Goal: Transaction & Acquisition: Purchase product/service

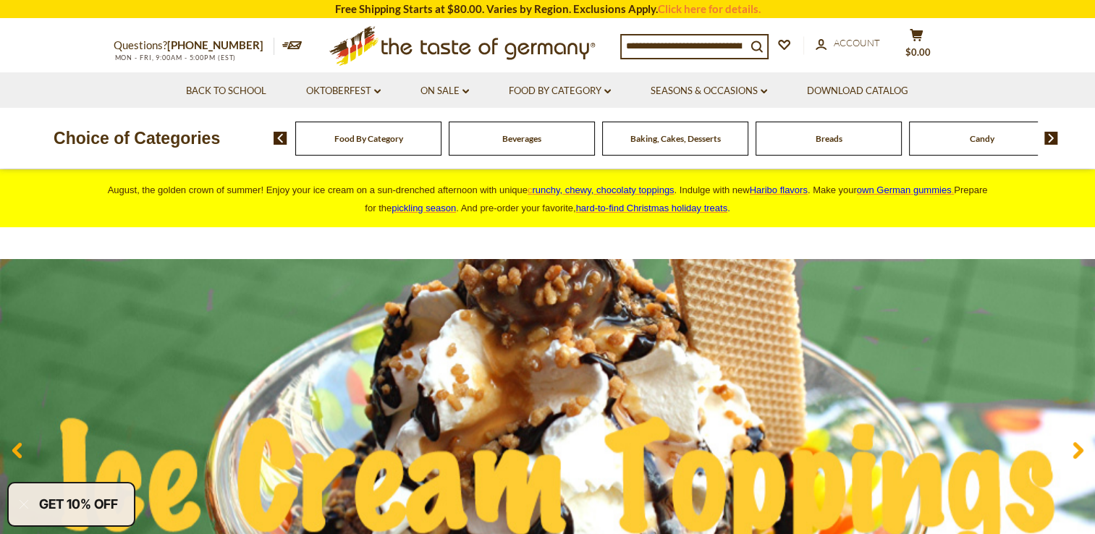
click at [362, 289] on img at bounding box center [547, 451] width 1095 height 384
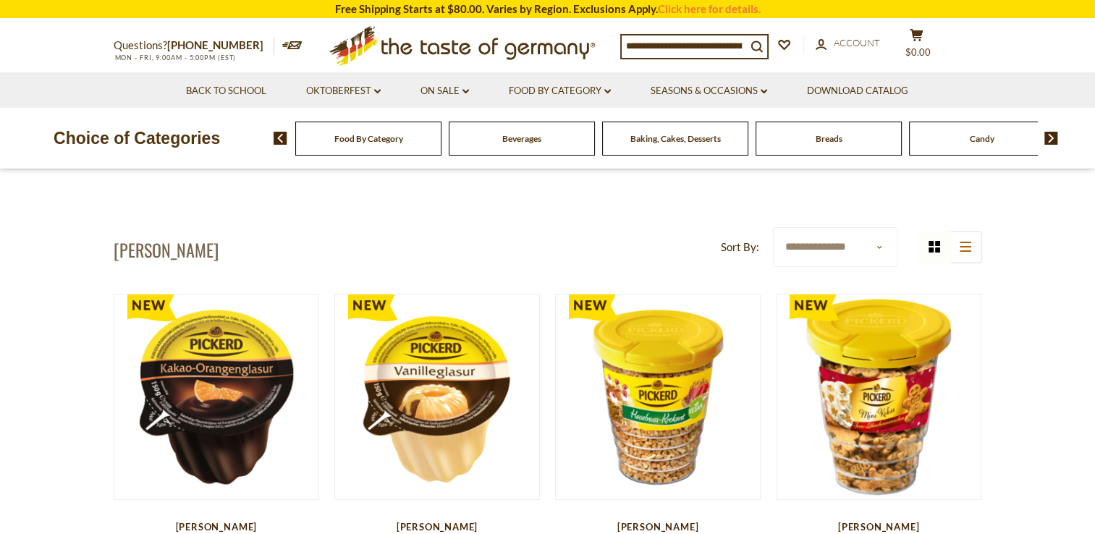
click at [384, 147] on div "Food By Category" at bounding box center [368, 139] width 146 height 34
click at [529, 140] on span "Beverages" at bounding box center [521, 138] width 39 height 11
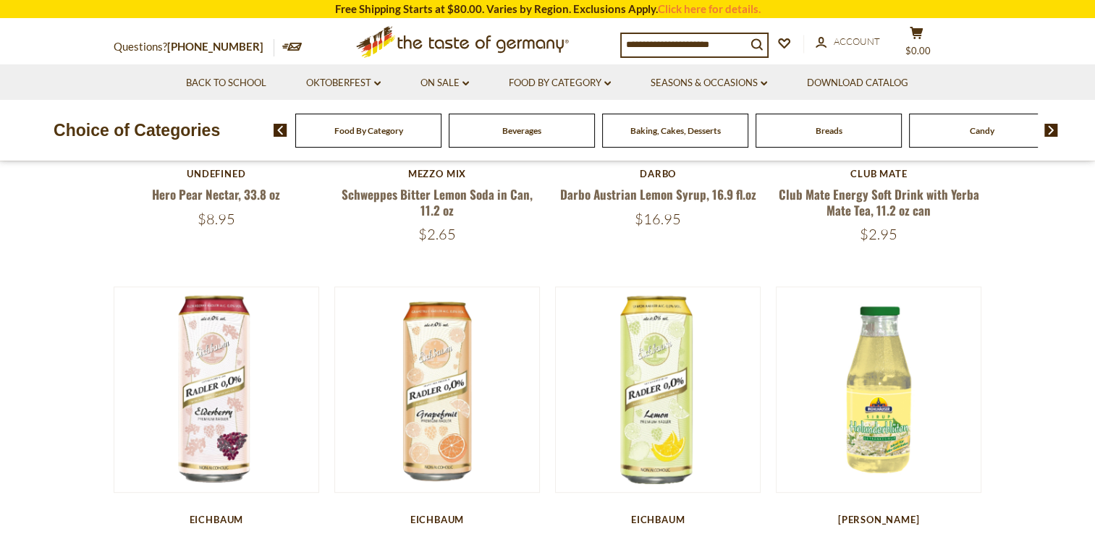
scroll to position [333, 0]
